Goal: Navigation & Orientation: Find specific page/section

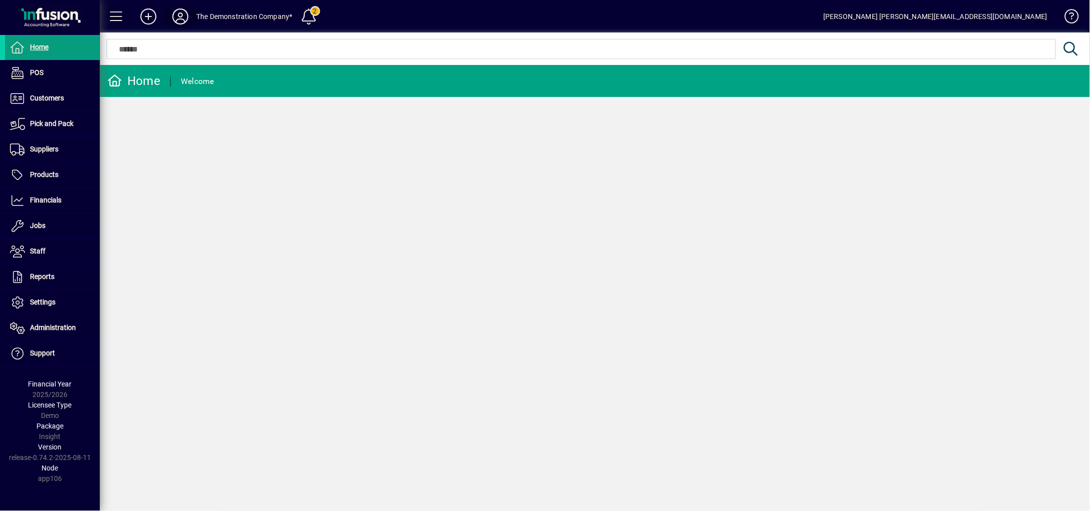
click at [179, 19] on icon at bounding box center [180, 16] width 20 height 16
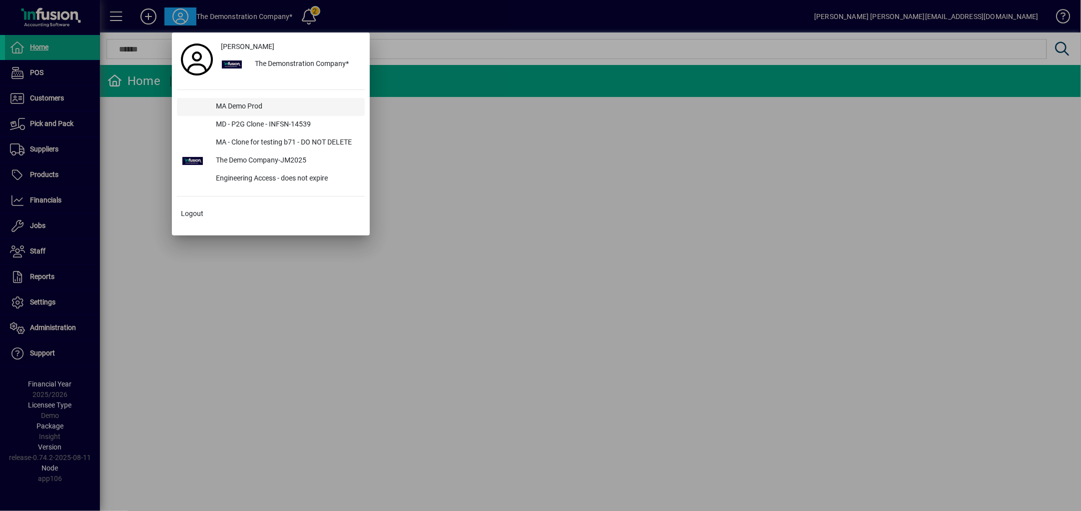
click at [221, 103] on div "MA Demo Prod" at bounding box center [286, 107] width 156 height 18
